Goal: Use online tool/utility

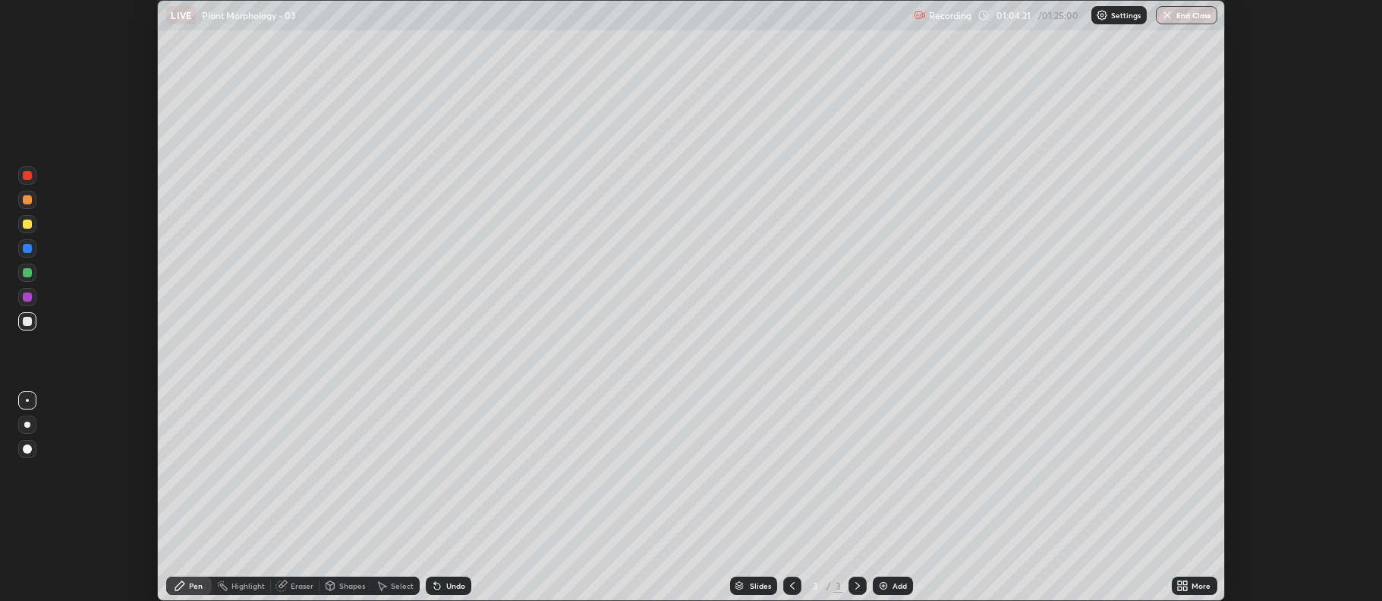
scroll to position [601, 1382]
click at [299, 586] on div "Eraser" at bounding box center [302, 586] width 23 height 8
click at [194, 587] on div "Pen" at bounding box center [196, 586] width 14 height 8
click at [305, 588] on div "Eraser" at bounding box center [302, 586] width 23 height 8
click at [203, 585] on div "Pen" at bounding box center [196, 586] width 14 height 8
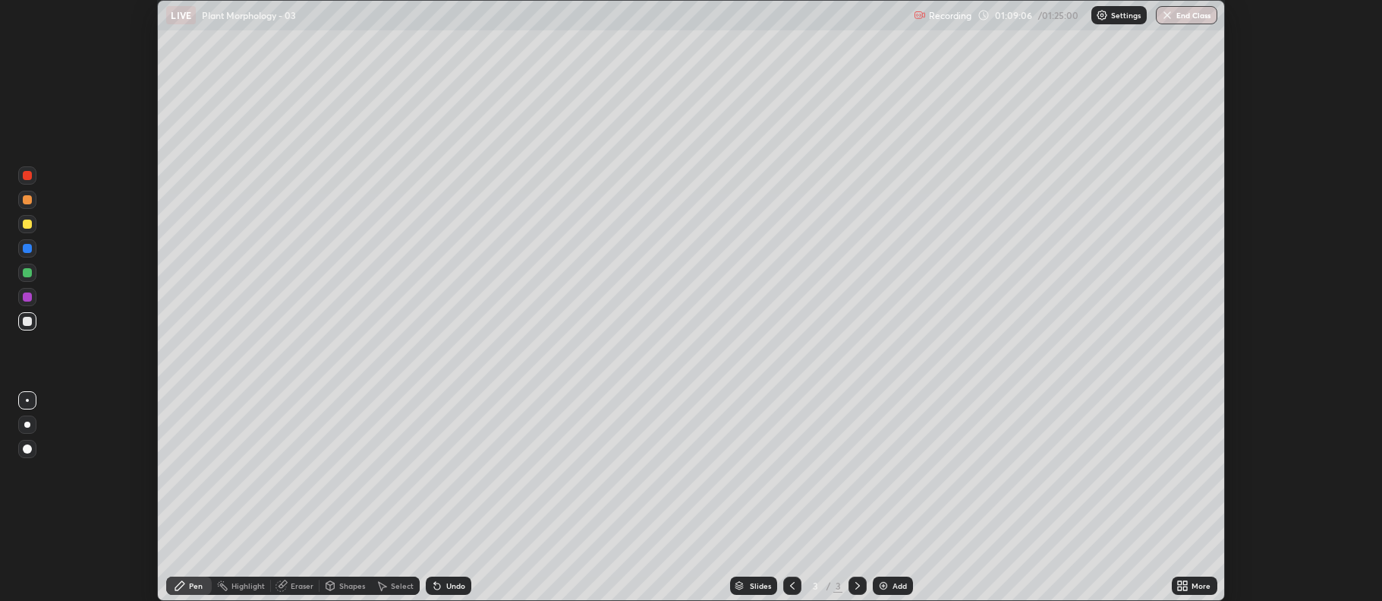
click at [879, 591] on div "Add" at bounding box center [893, 585] width 40 height 18
click at [786, 582] on icon at bounding box center [792, 585] width 12 height 12
click at [856, 586] on icon at bounding box center [858, 585] width 12 height 12
click at [27, 228] on div at bounding box center [27, 223] width 9 height 9
click at [25, 276] on div at bounding box center [27, 272] width 9 height 9
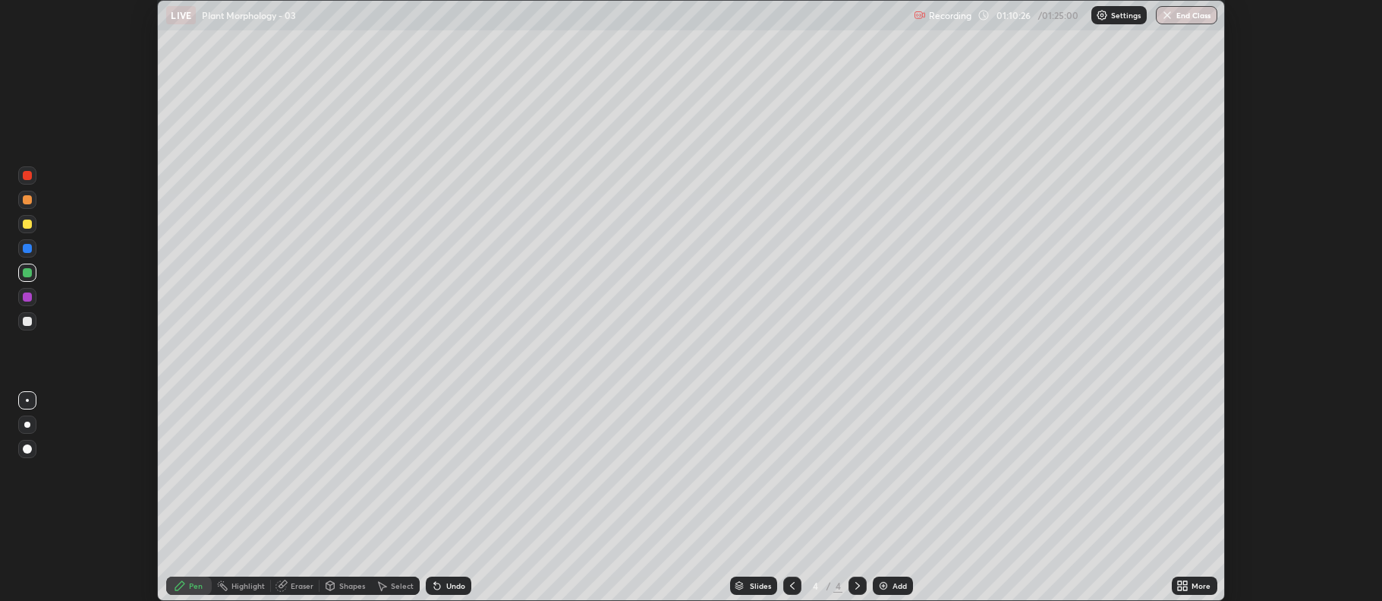
click at [22, 298] on div at bounding box center [27, 297] width 18 height 18
click at [26, 225] on div at bounding box center [27, 223] width 9 height 9
click at [881, 586] on img at bounding box center [884, 585] width 12 height 12
click at [27, 276] on div at bounding box center [27, 272] width 9 height 9
click at [27, 200] on div at bounding box center [27, 199] width 9 height 9
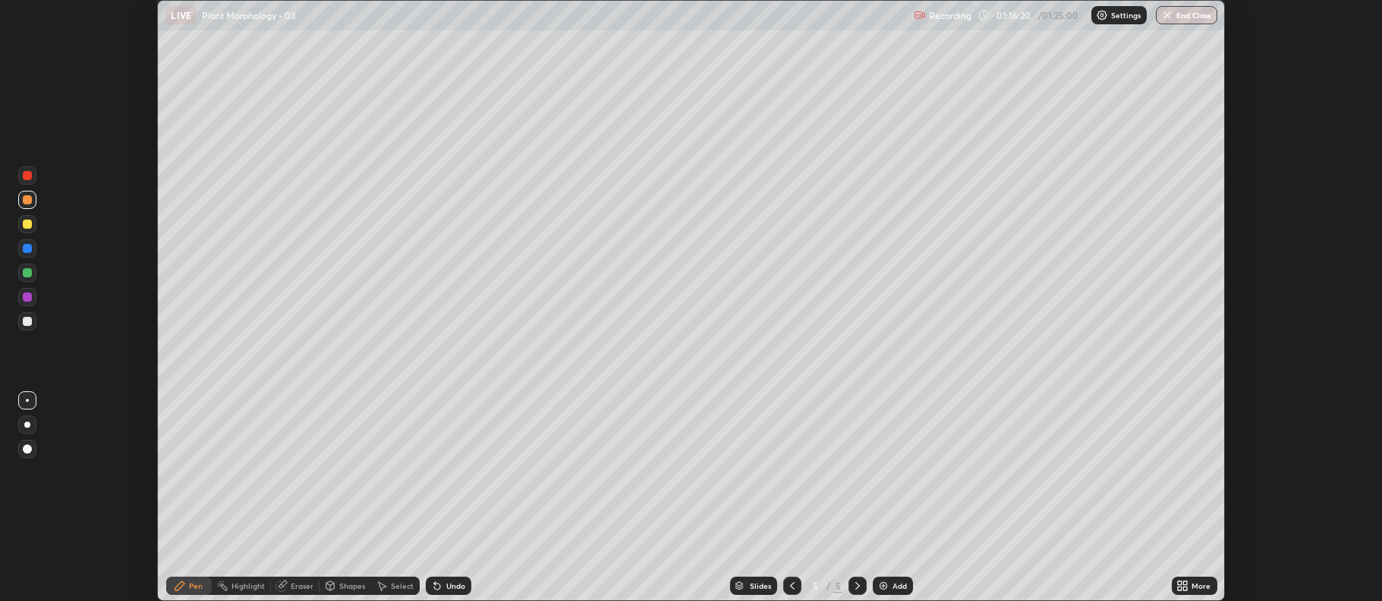
click at [27, 226] on div at bounding box center [27, 223] width 9 height 9
